Goal: Find specific page/section: Find specific page/section

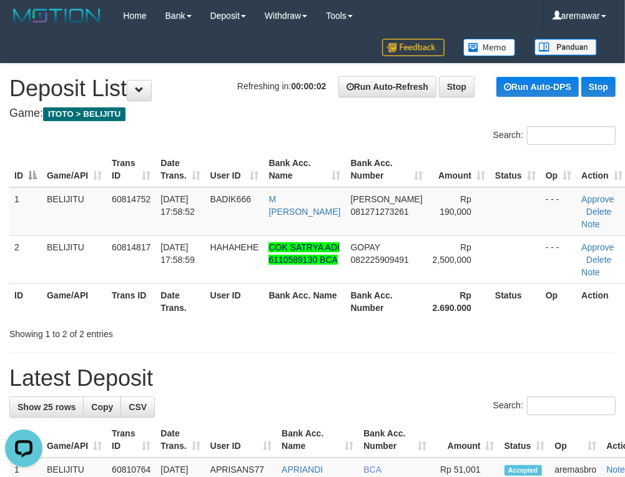
click at [147, 340] on div "Showing 1 to 2 of 2 entries" at bounding box center [130, 331] width 242 height 17
